Goal: Communication & Community: Share content

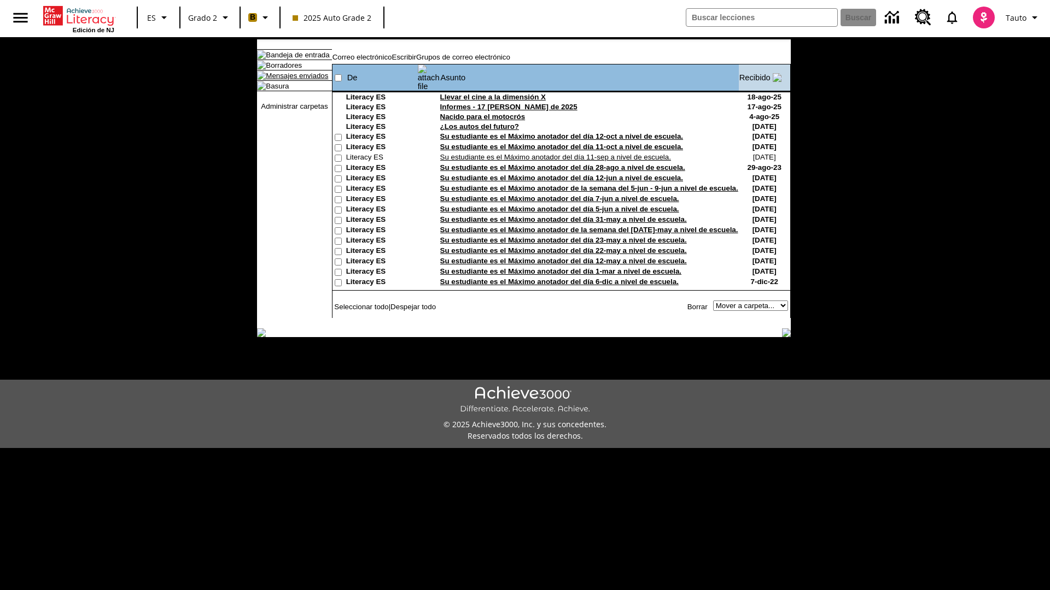
click at [291, 80] on link "Mensajes enviados" at bounding box center [297, 76] width 62 height 8
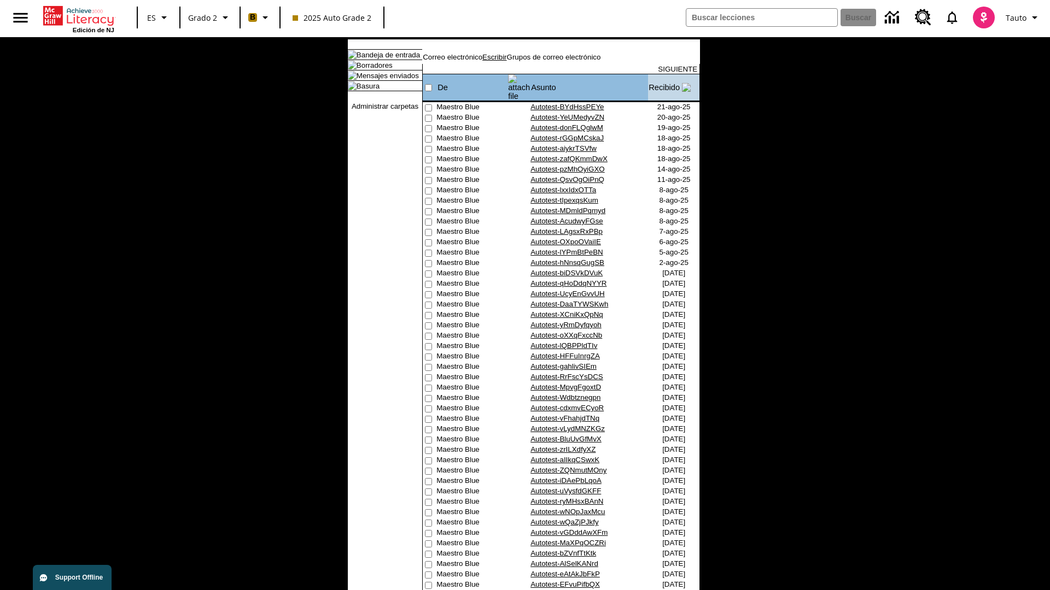
click at [506, 61] on link "Escribir" at bounding box center [494, 57] width 24 height 8
